Goal: Task Accomplishment & Management: Manage account settings

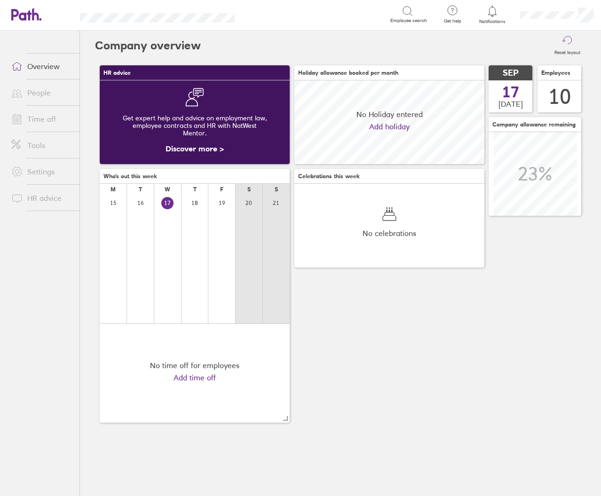
scroll to position [84, 190]
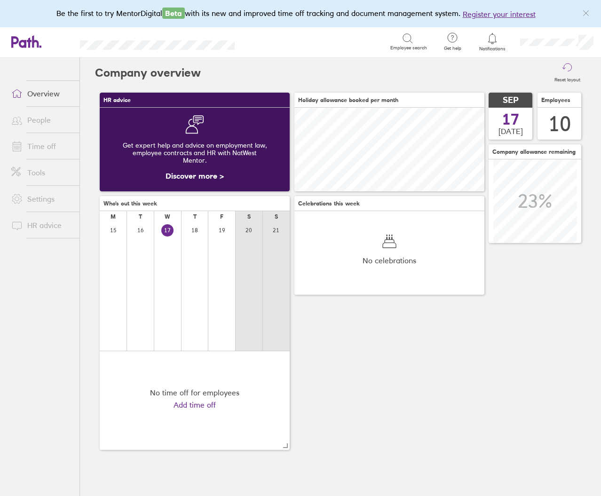
click at [39, 143] on link "Time off" at bounding box center [42, 146] width 76 height 19
